Goal: Use online tool/utility: Utilize a website feature to perform a specific function

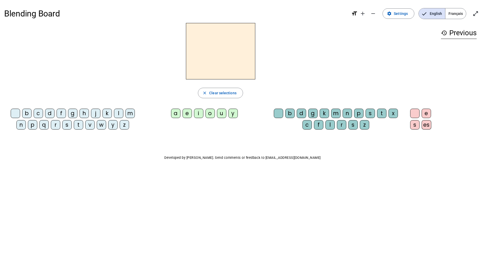
click at [45, 126] on div "q" at bounding box center [43, 124] width 9 height 9
click at [220, 112] on div "u" at bounding box center [221, 112] width 9 height 9
click at [198, 114] on div "i" at bounding box center [198, 112] width 9 height 9
click at [229, 95] on span "Clear selections" at bounding box center [222, 93] width 27 height 6
click at [66, 126] on div "s" at bounding box center [66, 124] width 9 height 9
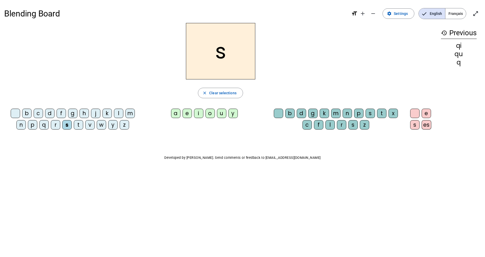
click at [200, 115] on div "i" at bounding box center [198, 112] width 9 height 9
click at [234, 92] on span "Clear selections" at bounding box center [222, 93] width 27 height 6
click at [22, 127] on div "n" at bounding box center [20, 124] width 9 height 9
click at [202, 114] on div "i" at bounding box center [198, 112] width 9 height 9
click at [226, 95] on span "Clear selections" at bounding box center [222, 93] width 27 height 6
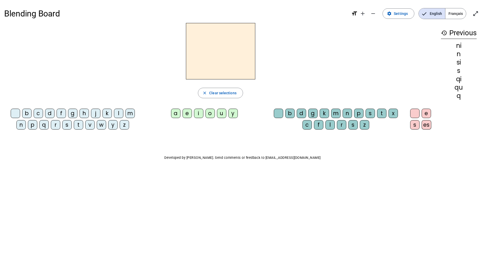
click at [25, 125] on div "n" at bounding box center [20, 124] width 9 height 9
click at [186, 115] on div "e" at bounding box center [187, 112] width 9 height 9
click at [228, 92] on span "Clear selections" at bounding box center [222, 93] width 27 height 6
click at [66, 126] on div "s" at bounding box center [66, 124] width 9 height 9
click at [187, 114] on div "e" at bounding box center [187, 112] width 9 height 9
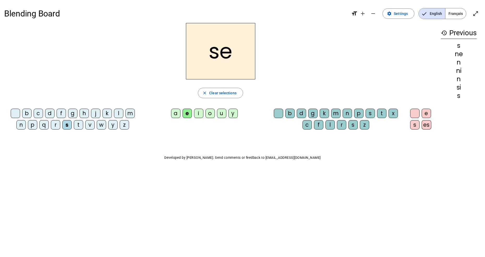
click at [235, 96] on span "button" at bounding box center [220, 93] width 45 height 13
click at [80, 127] on div "t" at bounding box center [78, 124] width 9 height 9
click at [186, 114] on div "e" at bounding box center [187, 112] width 9 height 9
click at [234, 96] on span "button" at bounding box center [220, 93] width 45 height 13
click at [49, 112] on div "d" at bounding box center [49, 112] width 9 height 9
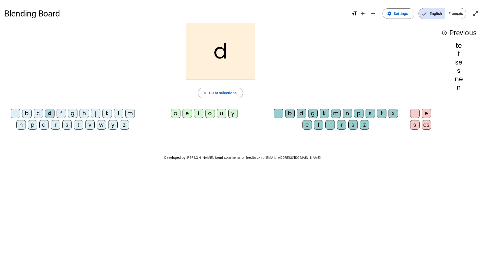
click at [184, 113] on div "e" at bounding box center [187, 112] width 9 height 9
click at [236, 96] on span "button" at bounding box center [220, 93] width 45 height 13
click at [51, 115] on div "d" at bounding box center [49, 112] width 9 height 9
click at [222, 114] on div "u" at bounding box center [221, 112] width 9 height 9
click at [236, 96] on span "button" at bounding box center [220, 93] width 45 height 13
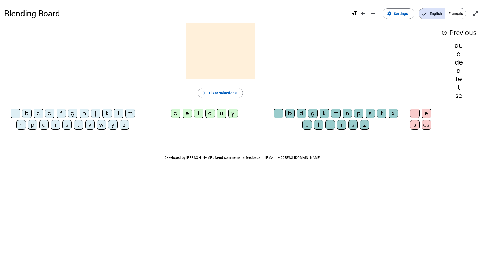
click at [69, 124] on div "s" at bounding box center [66, 124] width 9 height 9
click at [221, 113] on div "u" at bounding box center [221, 112] width 9 height 9
click at [228, 94] on span "Clear selections" at bounding box center [222, 93] width 27 height 6
click at [119, 115] on div "l" at bounding box center [118, 112] width 9 height 9
click at [221, 113] on div "u" at bounding box center [221, 112] width 9 height 9
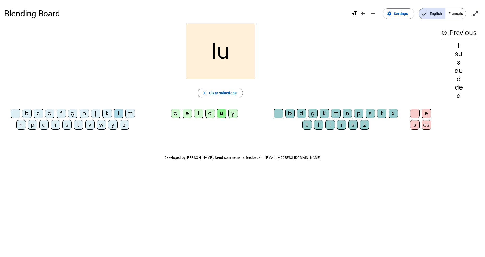
click at [233, 95] on span "Clear selections" at bounding box center [222, 93] width 27 height 6
click at [82, 123] on div "t" at bounding box center [78, 124] width 9 height 9
click at [221, 113] on div "u" at bounding box center [221, 112] width 9 height 9
click at [231, 98] on span "button" at bounding box center [220, 93] width 45 height 13
click at [80, 125] on div "t" at bounding box center [78, 124] width 9 height 9
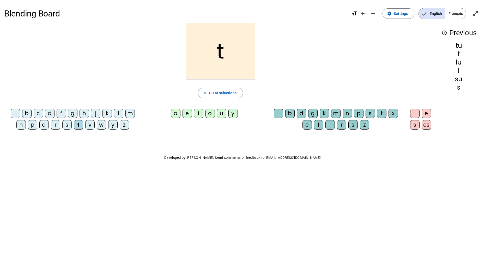
click at [175, 114] on div "a" at bounding box center [175, 112] width 9 height 9
click at [241, 98] on span "button" at bounding box center [220, 93] width 45 height 13
click at [66, 124] on div "s" at bounding box center [66, 124] width 9 height 9
click at [176, 116] on div "a" at bounding box center [175, 112] width 9 height 9
click at [235, 94] on span "Clear selections" at bounding box center [222, 93] width 27 height 6
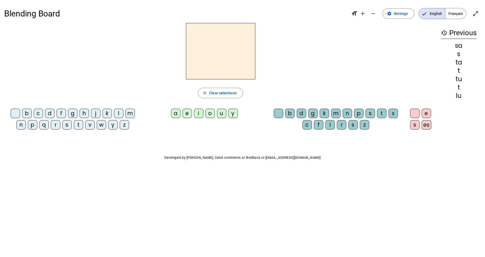
click at [132, 112] on div "m" at bounding box center [129, 112] width 9 height 9
click at [176, 113] on div "a" at bounding box center [175, 112] width 9 height 9
click at [234, 95] on span "Clear selections" at bounding box center [222, 93] width 27 height 6
click at [131, 113] on div "m" at bounding box center [129, 112] width 9 height 9
click at [189, 112] on div "e" at bounding box center [187, 112] width 9 height 9
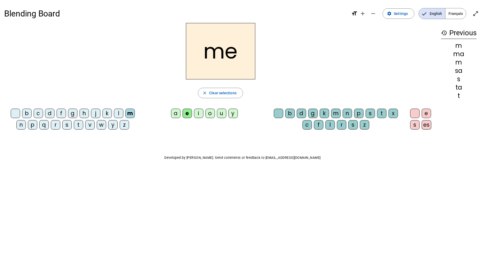
click at [231, 94] on span "Clear selections" at bounding box center [222, 93] width 27 height 6
click at [51, 112] on div "d" at bounding box center [49, 112] width 9 height 9
click at [186, 116] on div "e" at bounding box center [187, 112] width 9 height 9
